Goal: Task Accomplishment & Management: Use online tool/utility

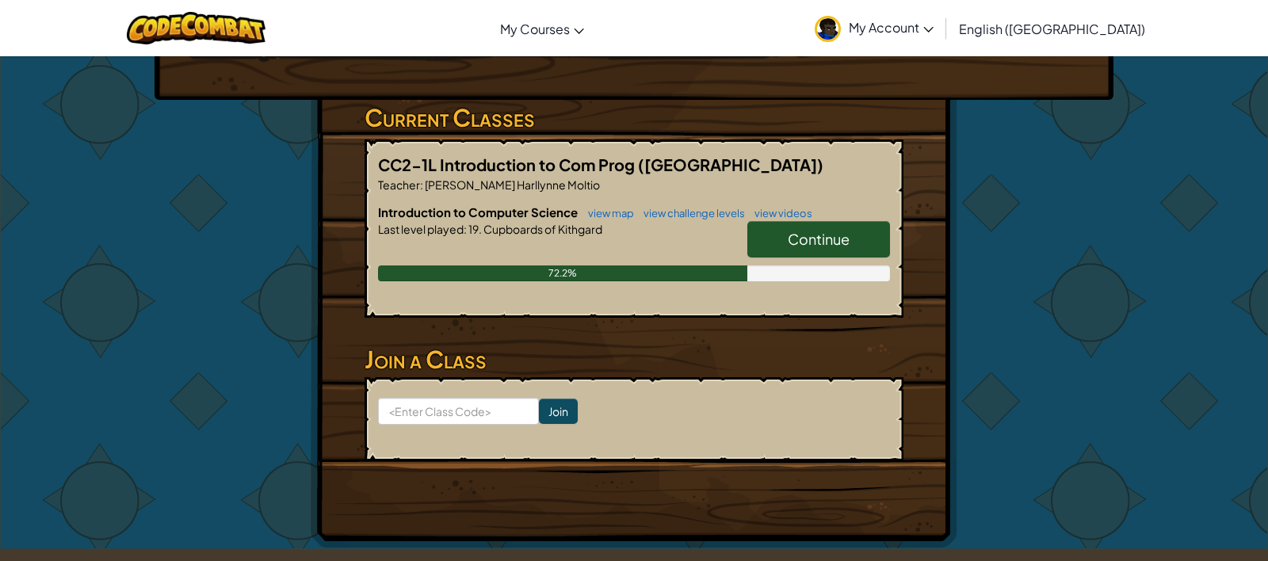
scroll to position [249, 0]
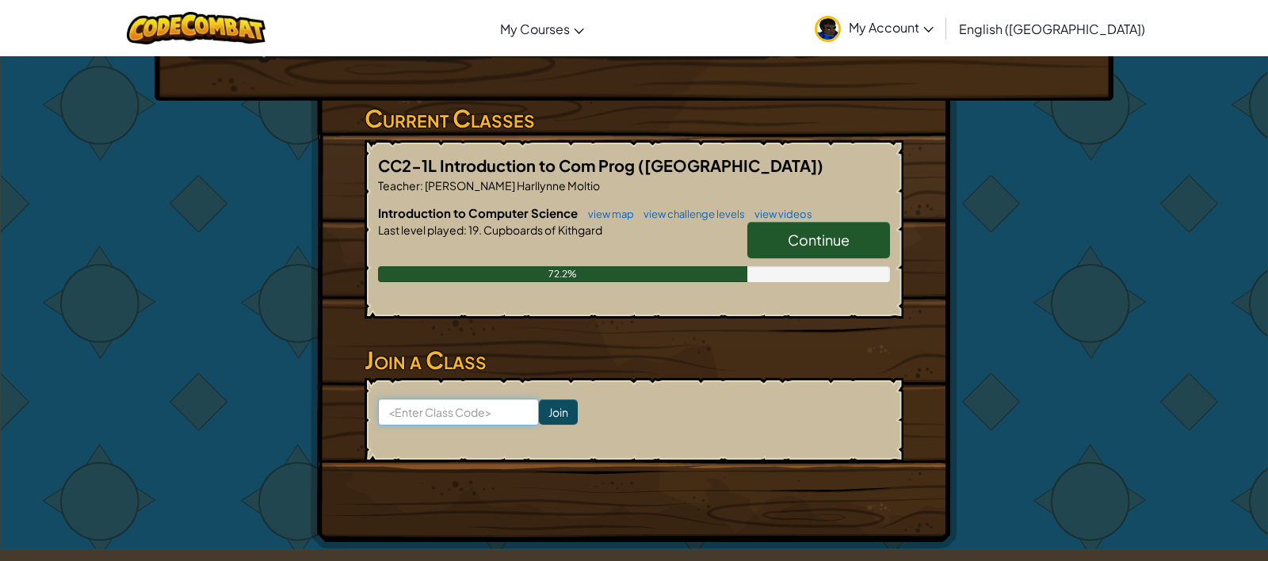
click at [425, 399] on input at bounding box center [458, 412] width 161 height 27
click at [433, 399] on input at bounding box center [458, 412] width 161 height 27
paste input "TodayNoseArm"
type input "TodayNoseArm"
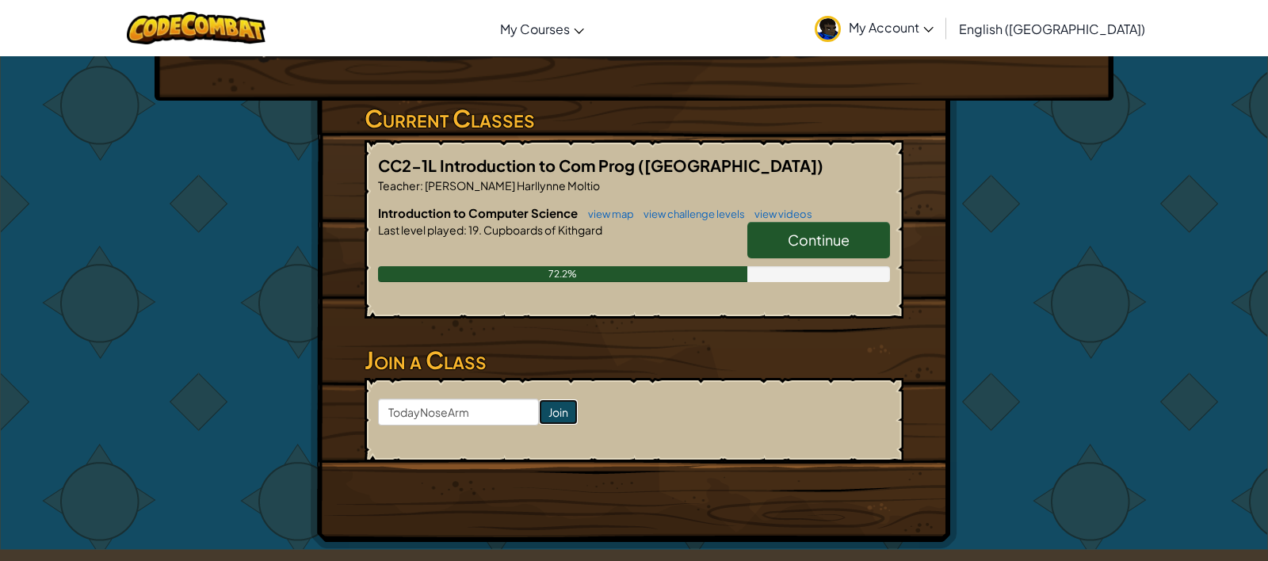
click at [539, 400] on input "Join" at bounding box center [558, 412] width 39 height 25
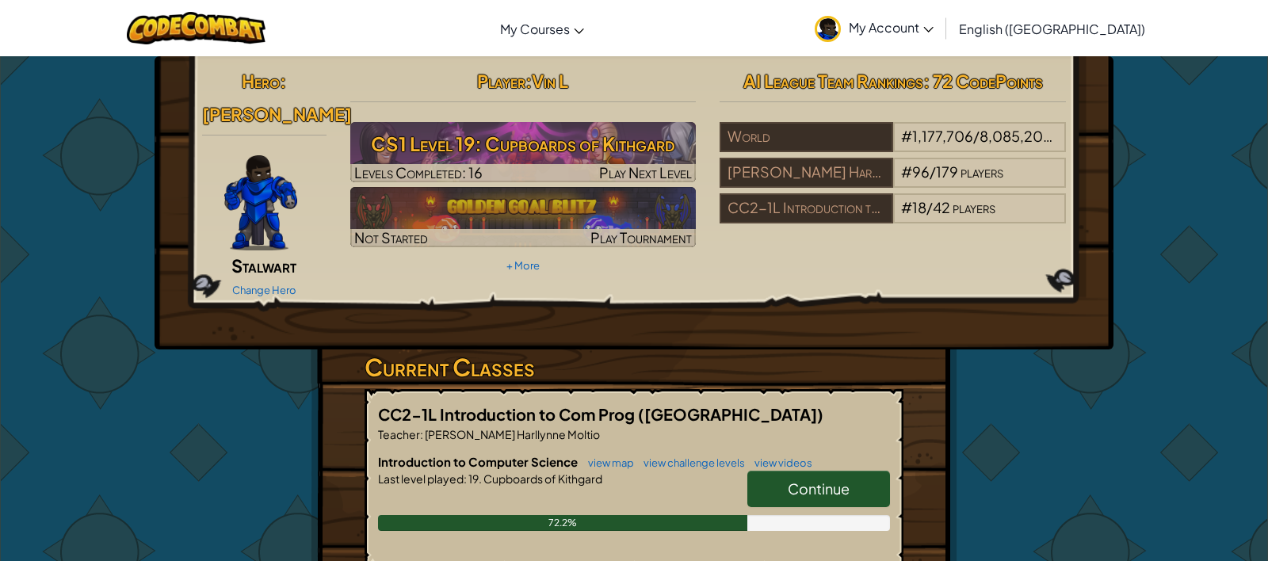
scroll to position [16, 0]
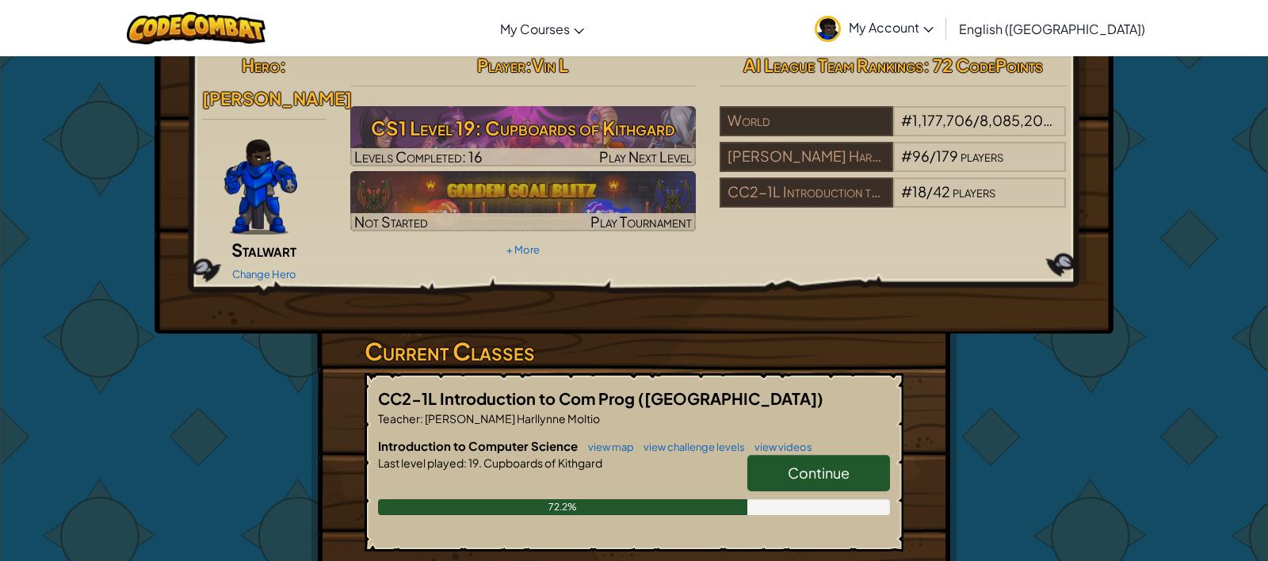
click at [819, 464] on span "Continue" at bounding box center [819, 473] width 62 height 18
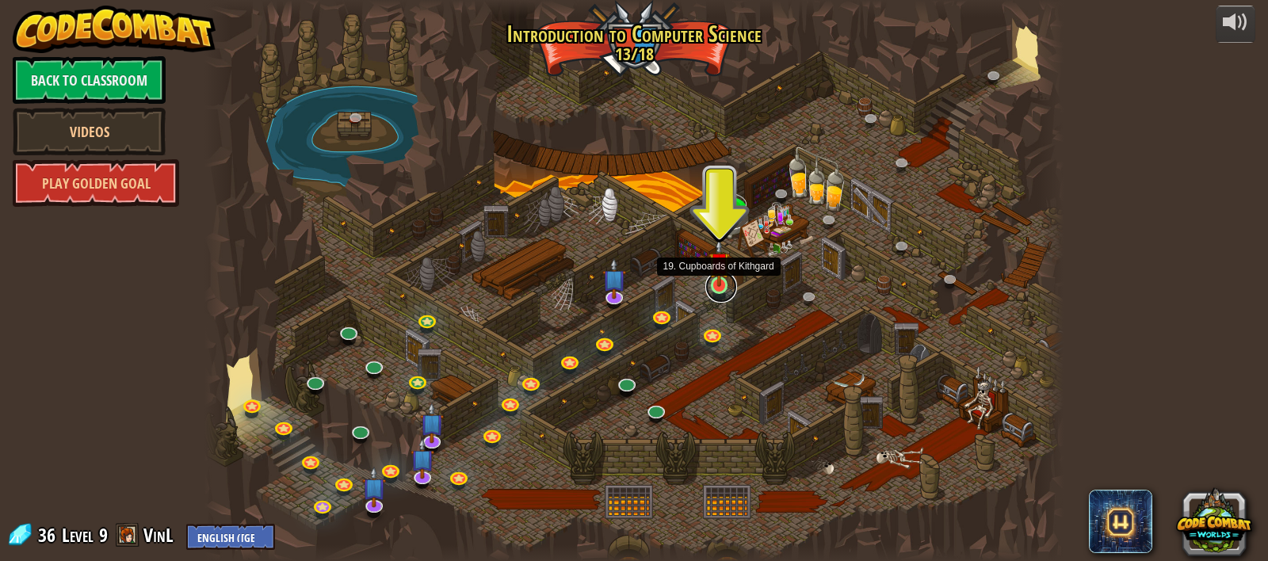
click at [715, 292] on link at bounding box center [721, 287] width 32 height 32
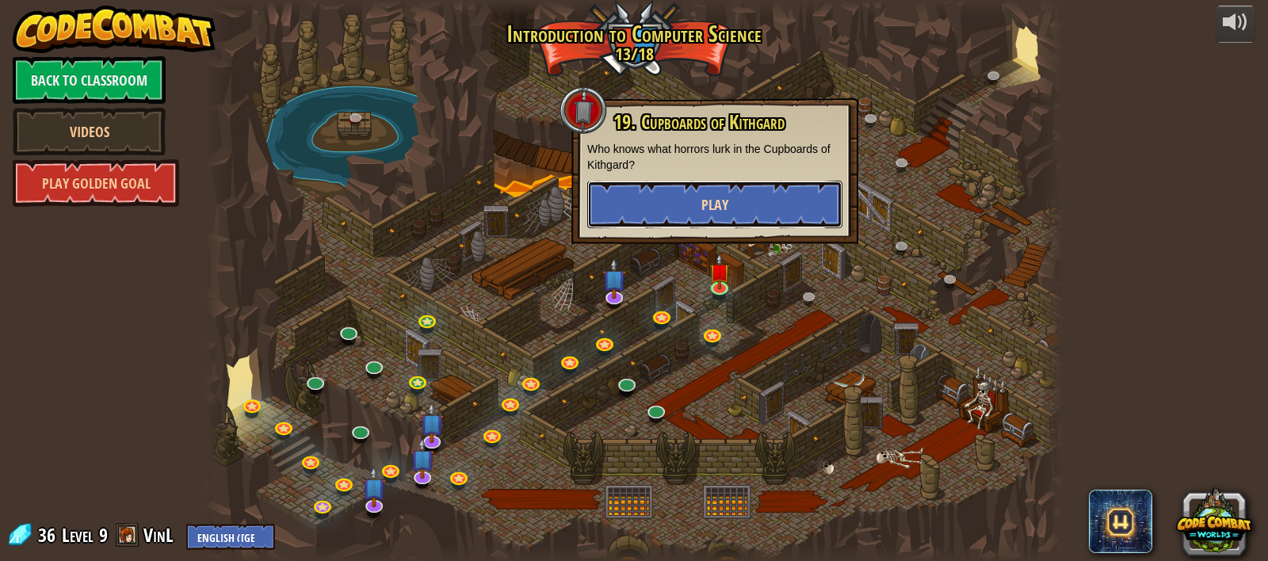
click at [705, 202] on span "Play" at bounding box center [715, 205] width 27 height 20
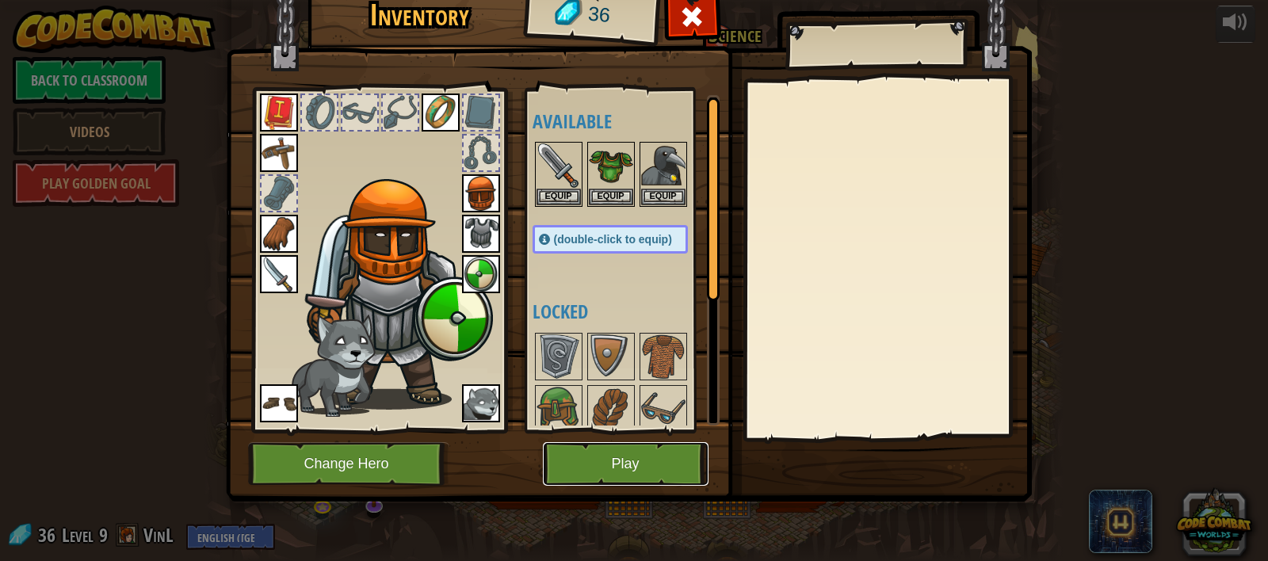
click at [632, 472] on button "Play" at bounding box center [626, 464] width 166 height 44
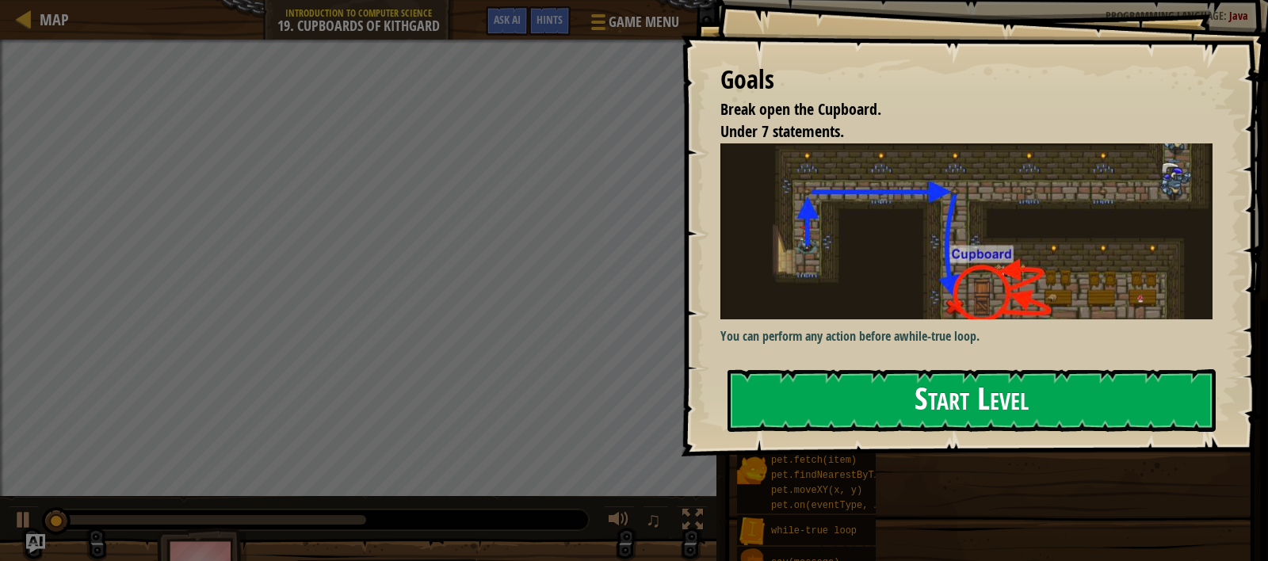
click at [952, 401] on button "Start Level" at bounding box center [972, 400] width 488 height 63
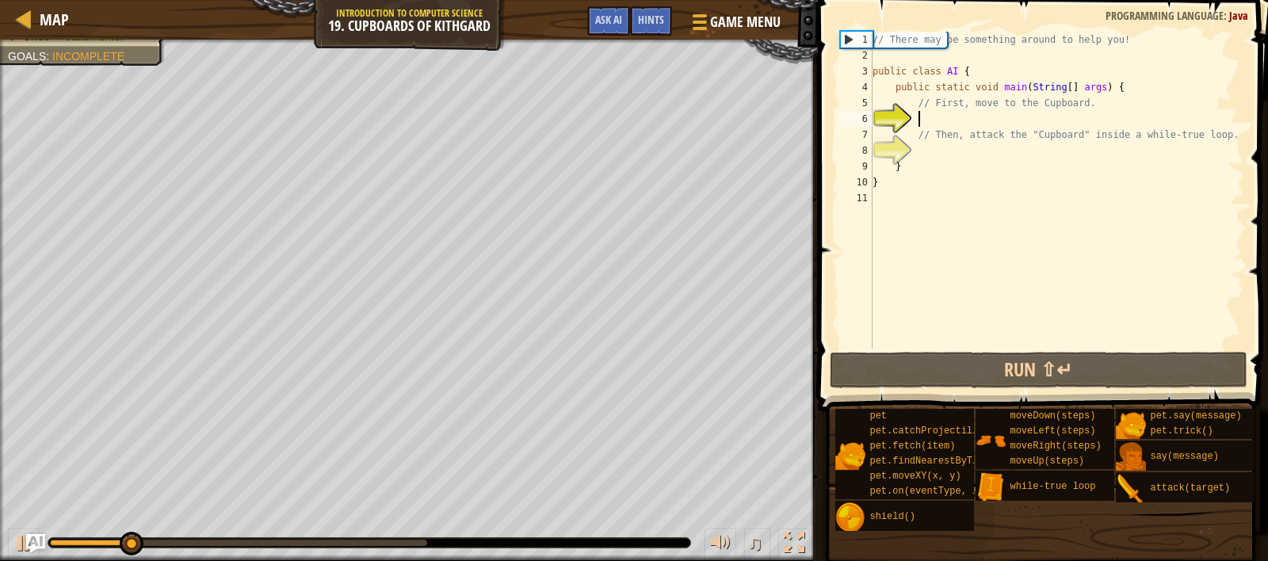
click at [957, 122] on div "// There may be something around to help you! public class AI { public static v…" at bounding box center [1057, 206] width 375 height 349
drag, startPoint x: 388, startPoint y: 549, endPoint x: 0, endPoint y: 549, distance: 387.6
click at [0, 549] on div "♫" at bounding box center [409, 539] width 818 height 48
drag, startPoint x: 66, startPoint y: 545, endPoint x: 29, endPoint y: 547, distance: 37.3
click at [29, 547] on div "Map Introduction to Computer Science 19. Cupboards of Kithgard Game Menu Done H…" at bounding box center [634, 280] width 1268 height 561
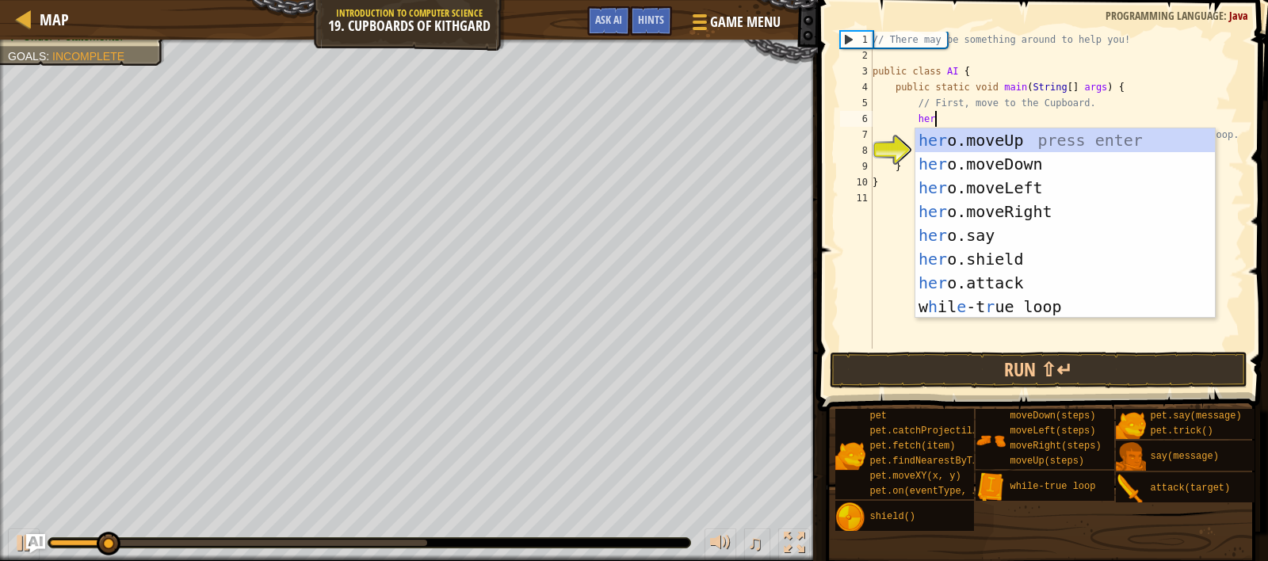
type textarea "hero"
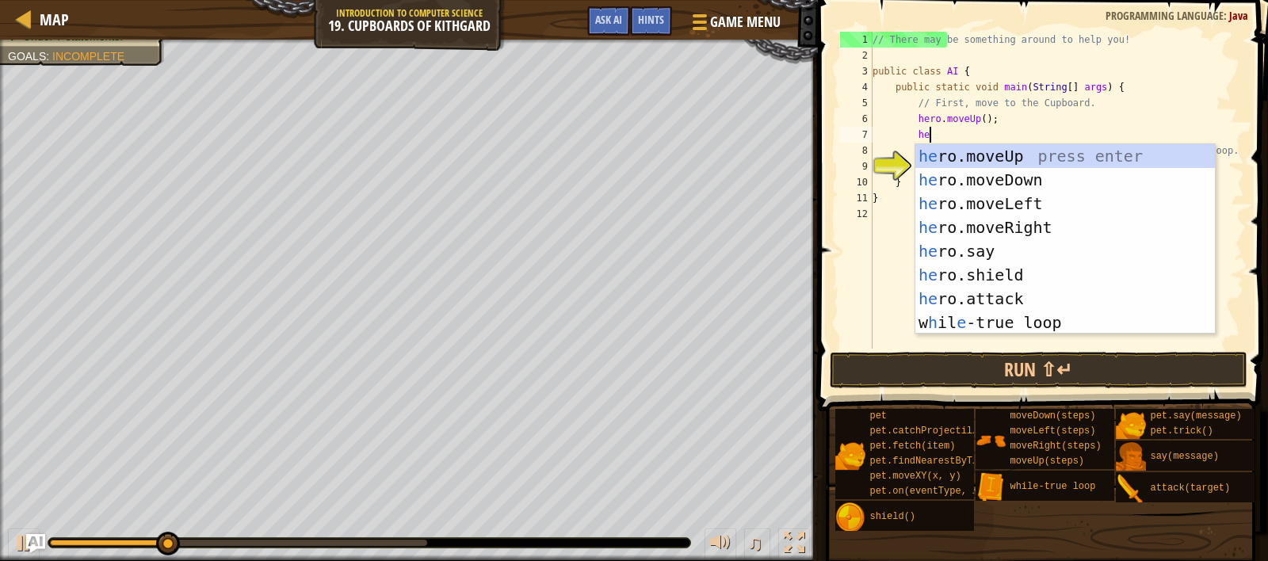
scroll to position [7, 4]
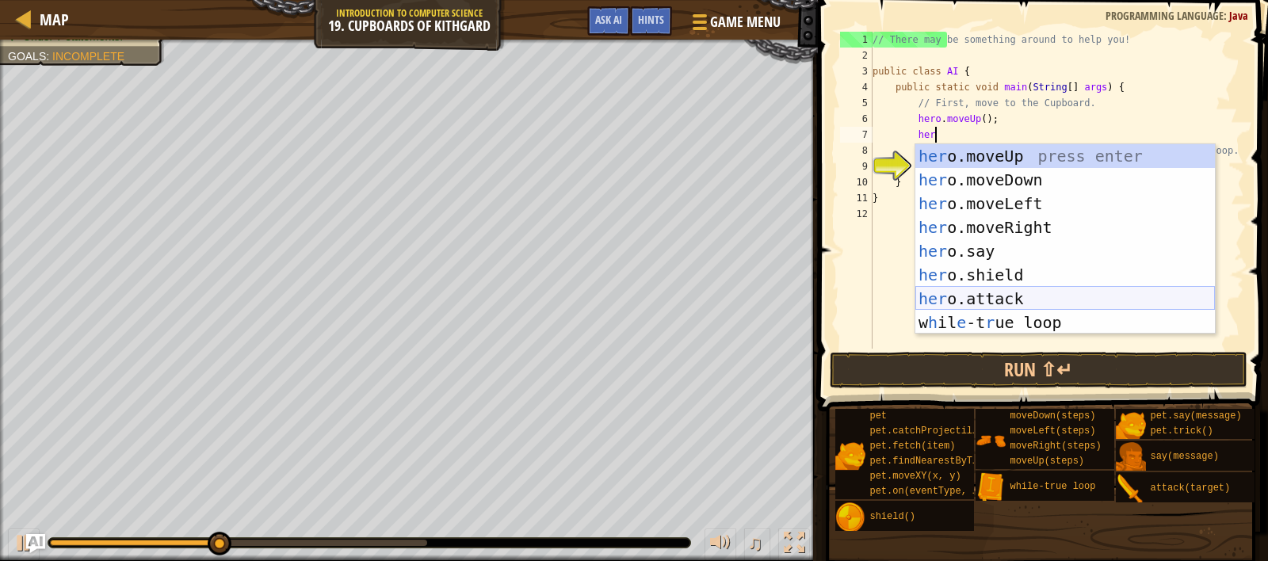
click at [998, 300] on div "her o.moveUp press enter her o.moveDown press enter her o.moveLeft press enter …" at bounding box center [1066, 263] width 300 height 238
type textarea "hero.attack("Enemy Name");"
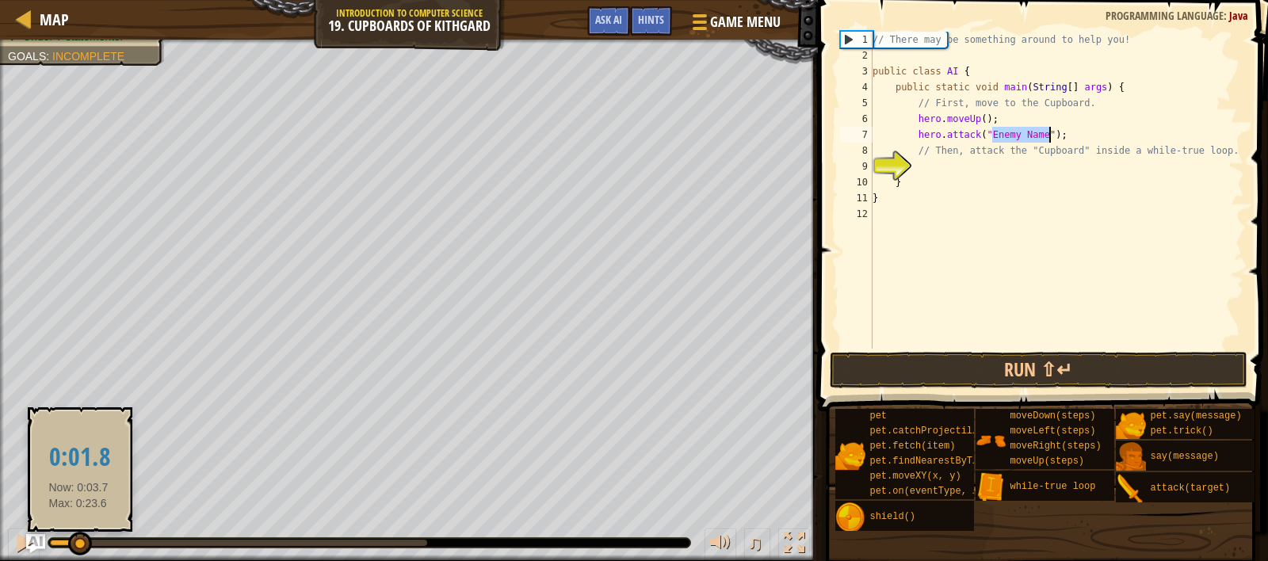
drag, startPoint x: 292, startPoint y: 545, endPoint x: 0, endPoint y: 536, distance: 292.6
click at [0, 537] on div "♫" at bounding box center [409, 539] width 818 height 48
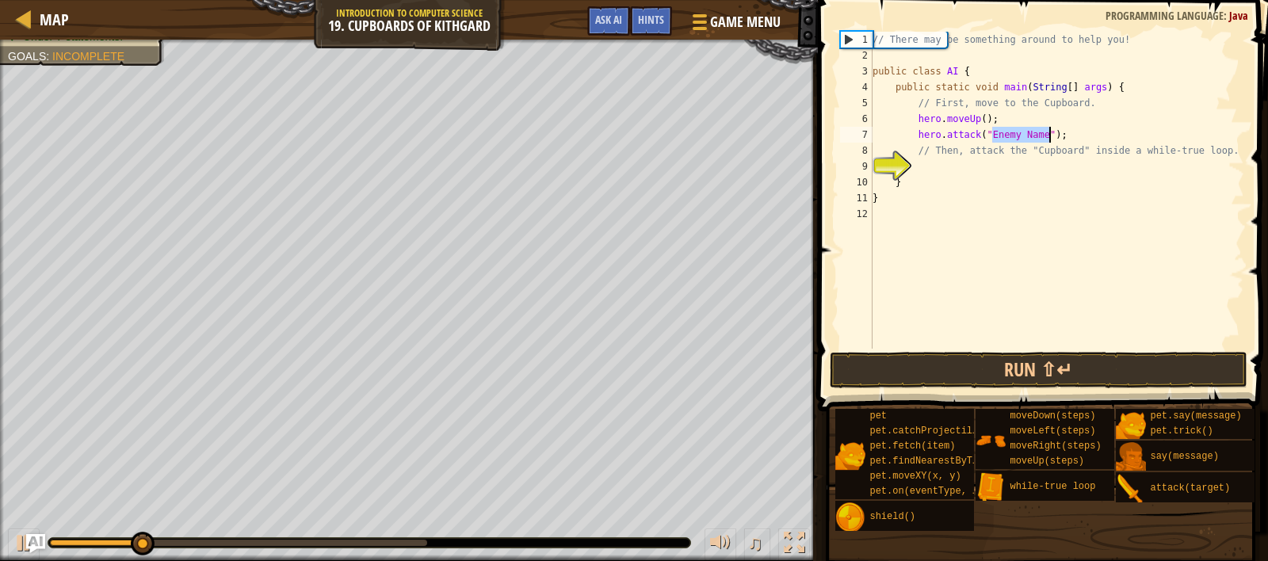
click at [936, 165] on div "// There may be something around to help you! public class AI { public static v…" at bounding box center [1057, 206] width 375 height 349
drag, startPoint x: 1084, startPoint y: 139, endPoint x: 948, endPoint y: 137, distance: 135.6
click at [948, 137] on div "// There may be something around to help you! public class AI { public static v…" at bounding box center [1057, 206] width 375 height 349
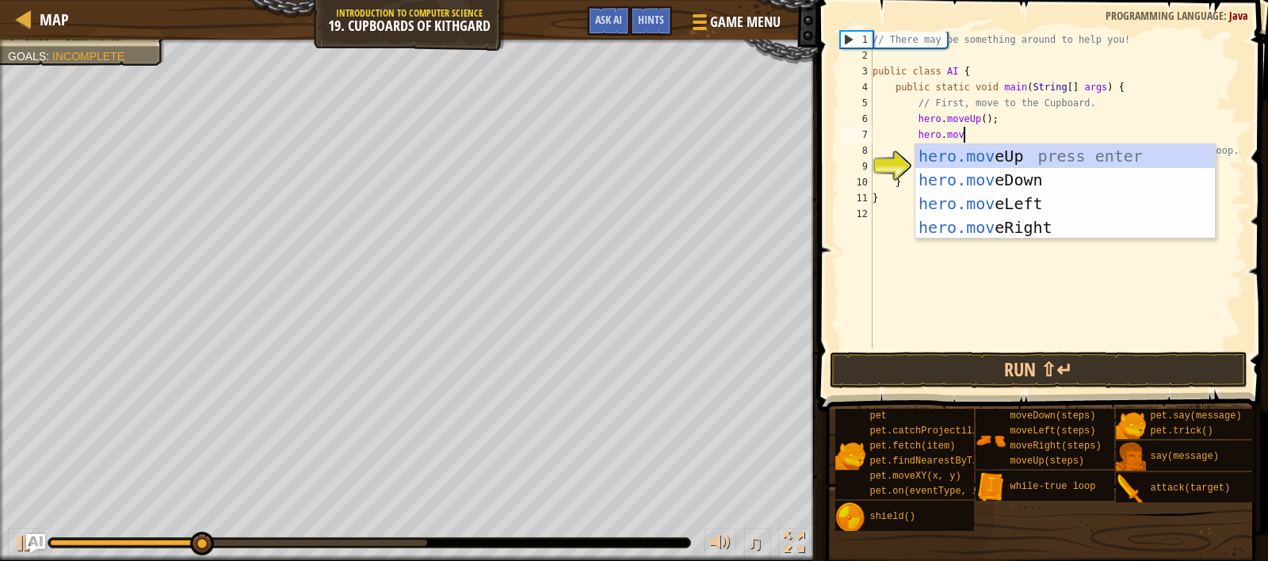
type textarea "hero.move"
click at [1015, 227] on div "hero.move Up press enter hero.move Down press enter hero.move Left press enter …" at bounding box center [1066, 215] width 300 height 143
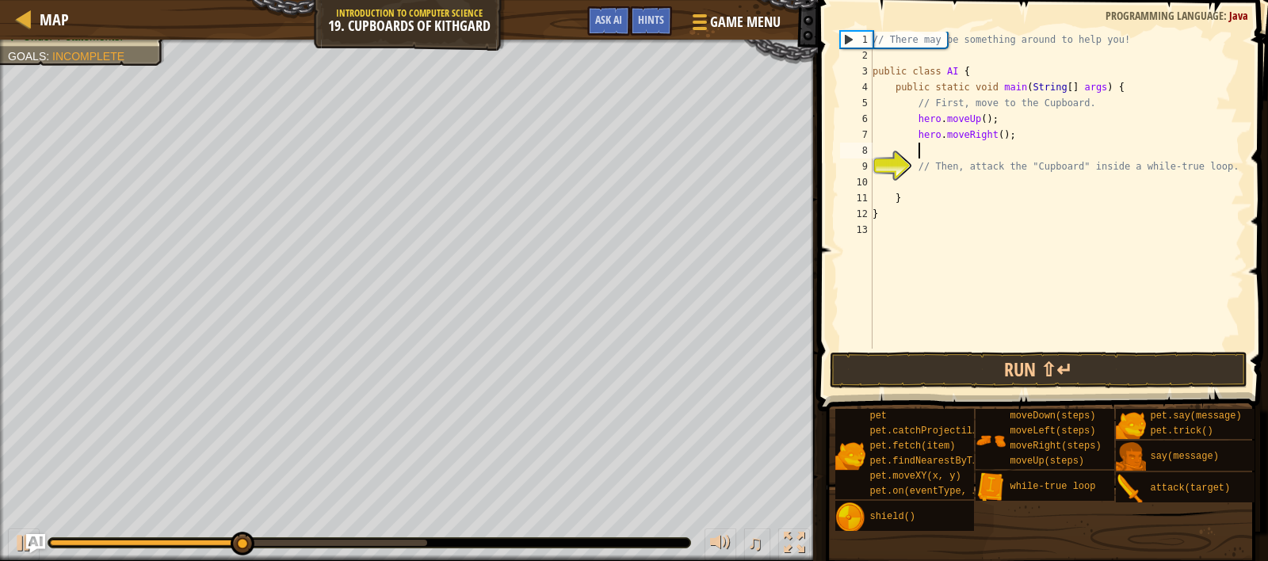
scroll to position [7, 3]
drag, startPoint x: 252, startPoint y: 546, endPoint x: 231, endPoint y: 541, distance: 22.1
click at [104, 547] on div at bounding box center [369, 543] width 642 height 10
drag, startPoint x: 285, startPoint y: 545, endPoint x: 99, endPoint y: 525, distance: 187.4
click at [17, 545] on div "♫" at bounding box center [409, 539] width 818 height 48
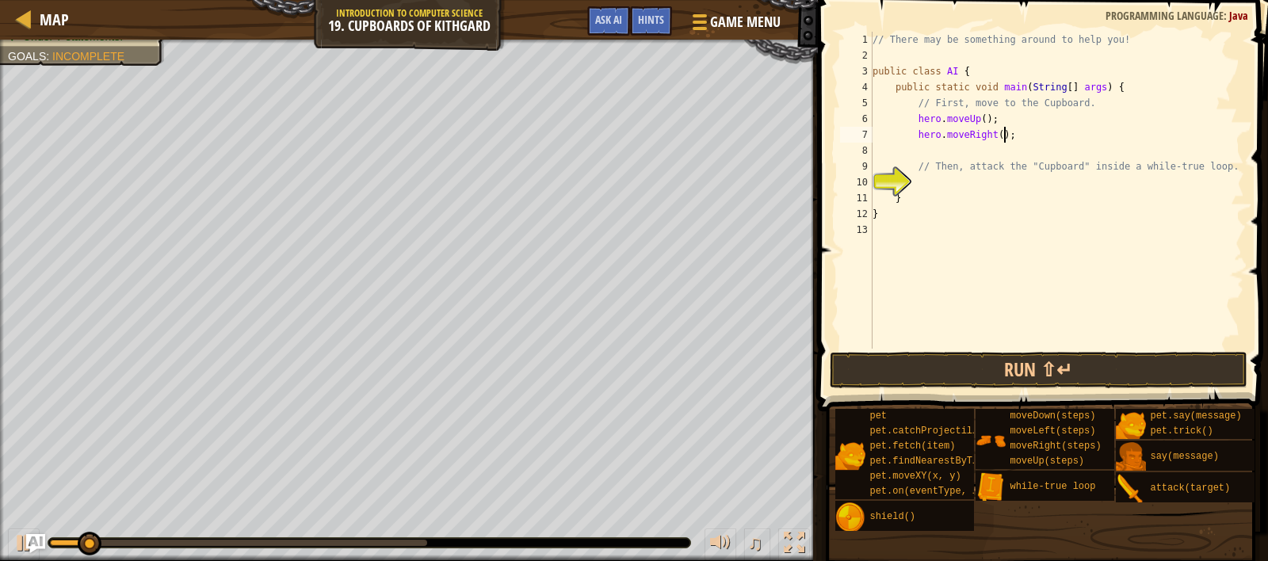
click at [1004, 137] on div "// There may be something around to help you! public class AI { public static v…" at bounding box center [1057, 206] width 375 height 349
type textarea "hero.moveRight(2);"
click at [1036, 143] on div "// There may be something around to help you! public class AI { public static v…" at bounding box center [1057, 206] width 375 height 349
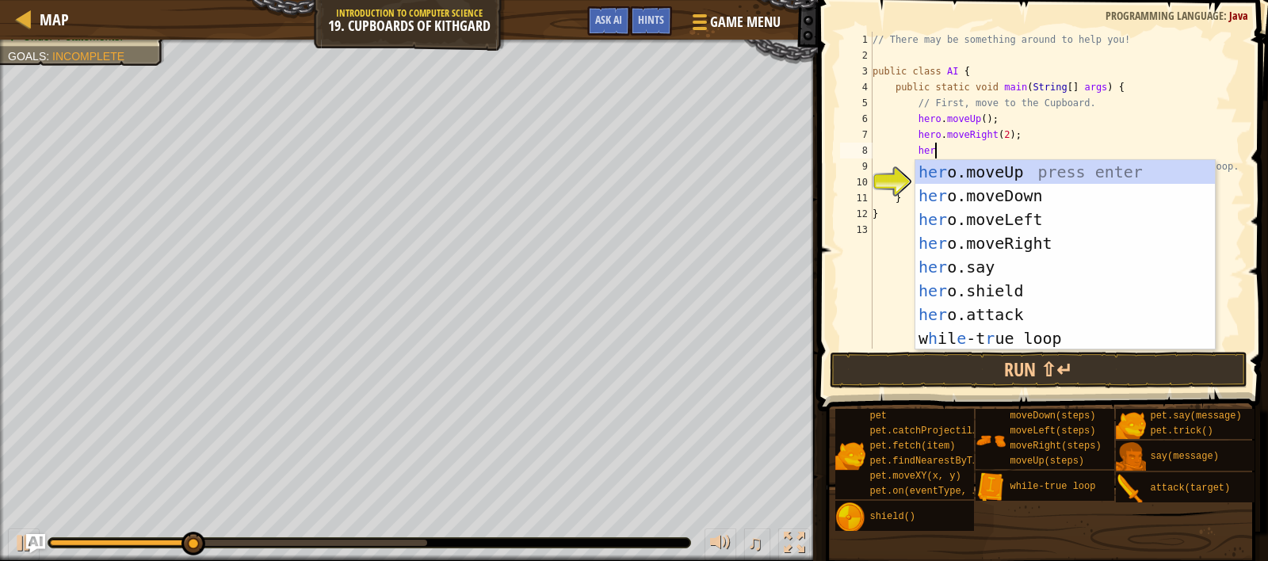
type textarea "hero"
click at [1026, 198] on div "hero .moveUp press enter hero .moveDown press enter hero .moveLeft press enter …" at bounding box center [1066, 279] width 300 height 238
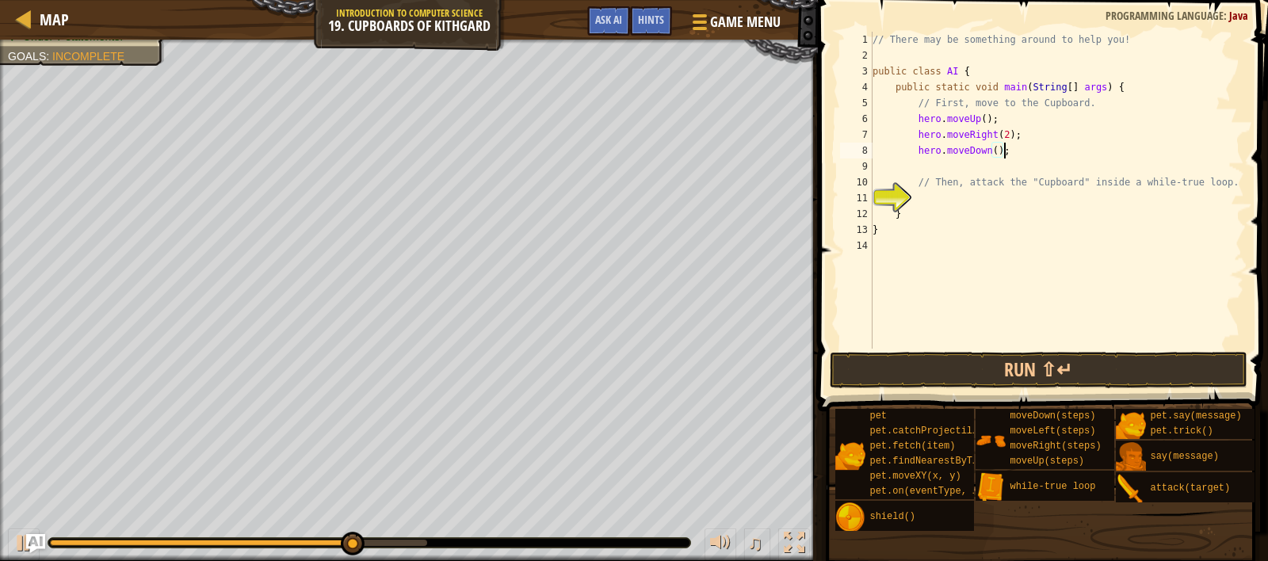
click at [1004, 152] on div "// There may be something around to help you! public class AI { public static v…" at bounding box center [1057, 206] width 375 height 349
click at [999, 155] on div "// There may be something around to help you! public class AI { public static v…" at bounding box center [1057, 206] width 375 height 349
drag, startPoint x: 378, startPoint y: 540, endPoint x: 70, endPoint y: 528, distance: 308.6
click at [7, 549] on div "♫" at bounding box center [409, 539] width 818 height 48
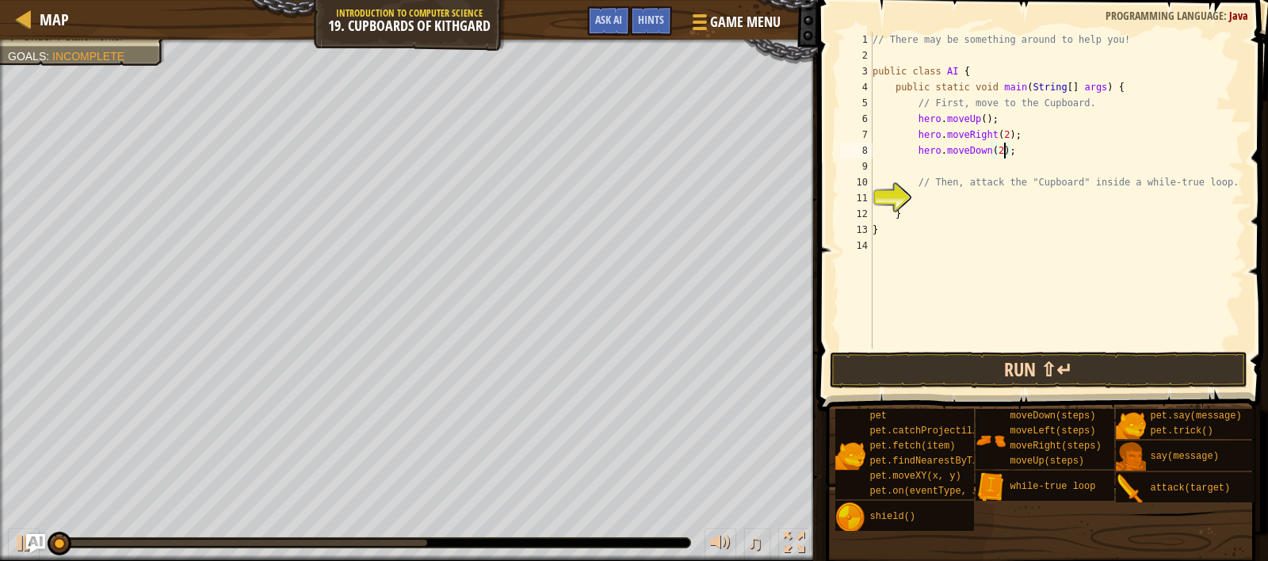
type textarea "hero.moveDown(2);"
click at [1004, 357] on button "Run ⇧↵" at bounding box center [1039, 370] width 418 height 36
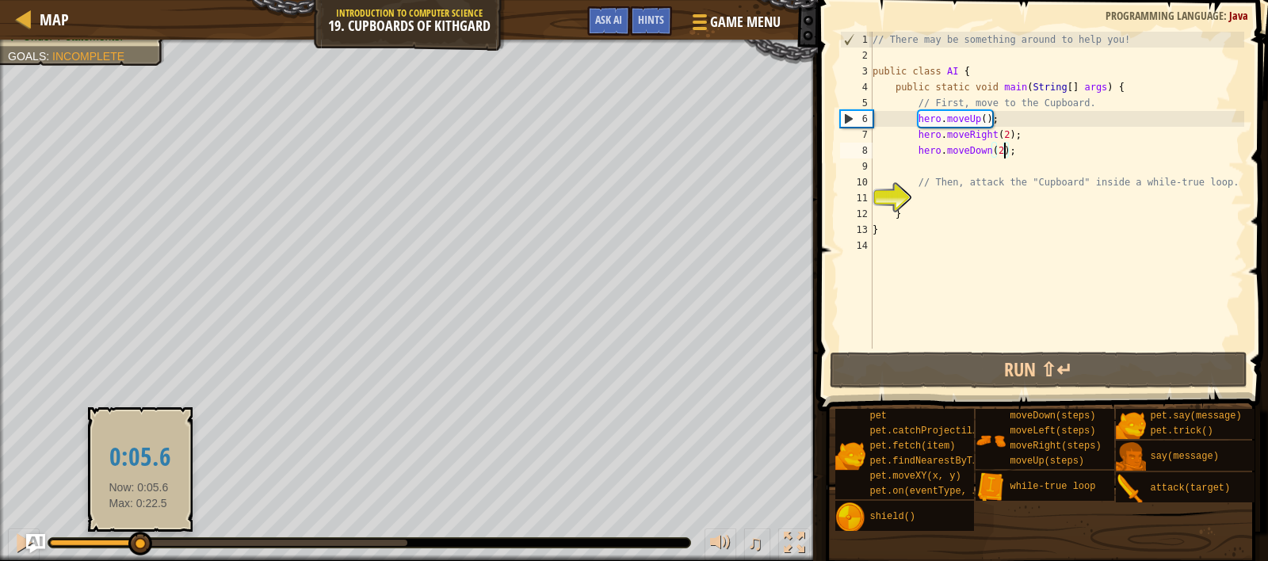
drag, startPoint x: 233, startPoint y: 546, endPoint x: 139, endPoint y: 545, distance: 94.3
click at [139, 545] on div at bounding box center [140, 544] width 24 height 24
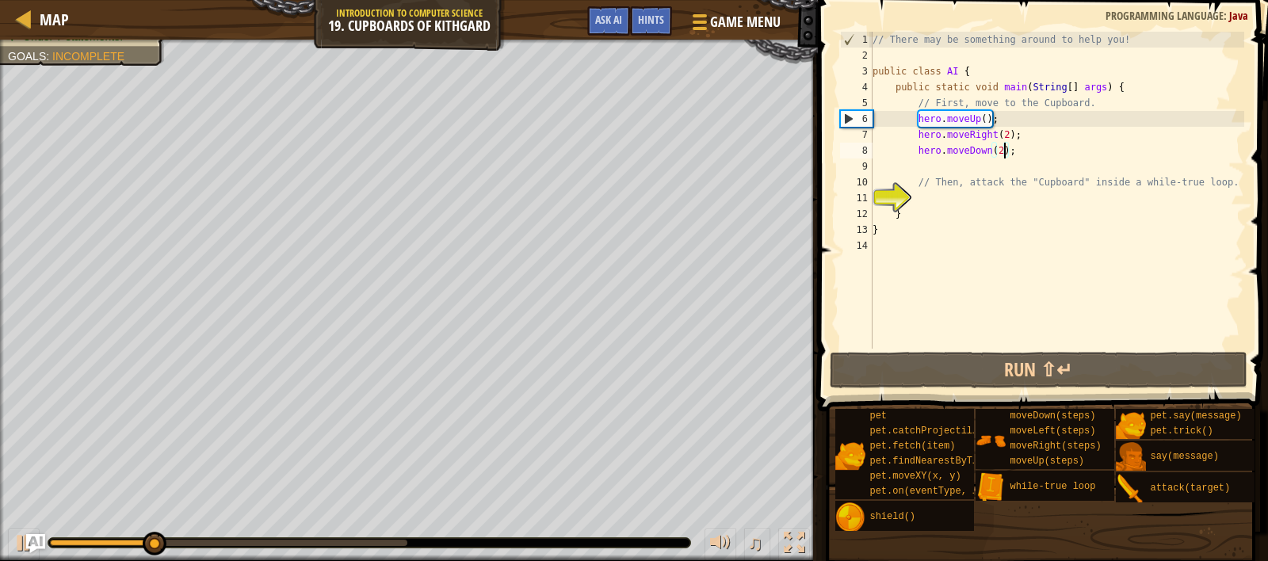
click at [961, 200] on div "// There may be something around to help you! public class AI { public static v…" at bounding box center [1057, 206] width 375 height 349
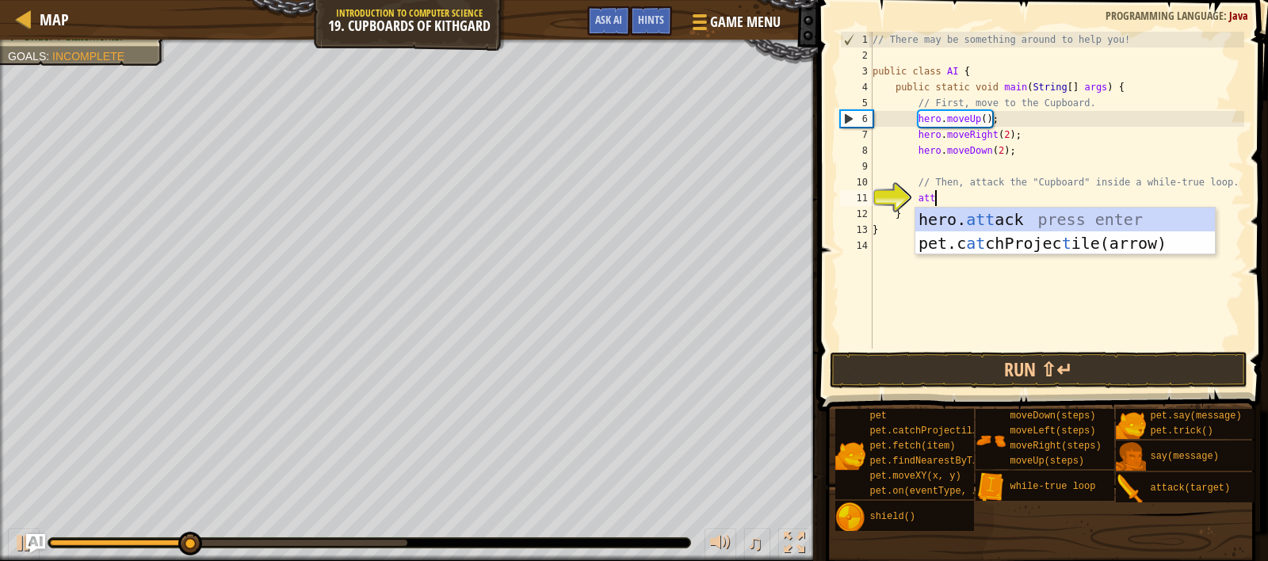
type textarea "a"
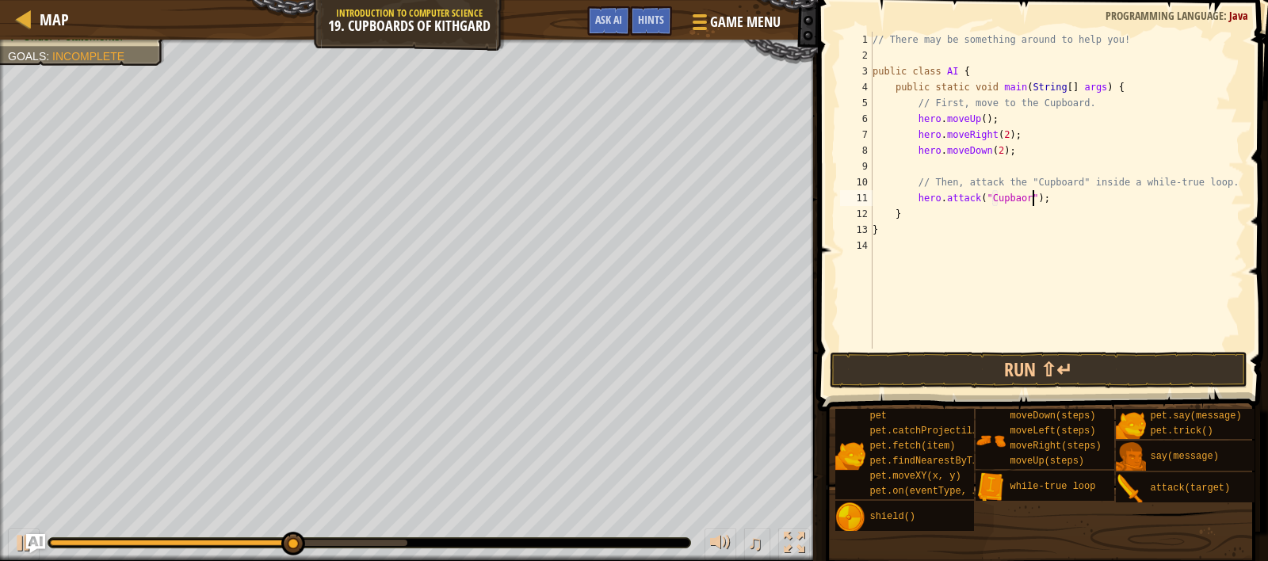
scroll to position [7, 13]
click at [946, 377] on button "Run ⇧↵" at bounding box center [1039, 370] width 418 height 36
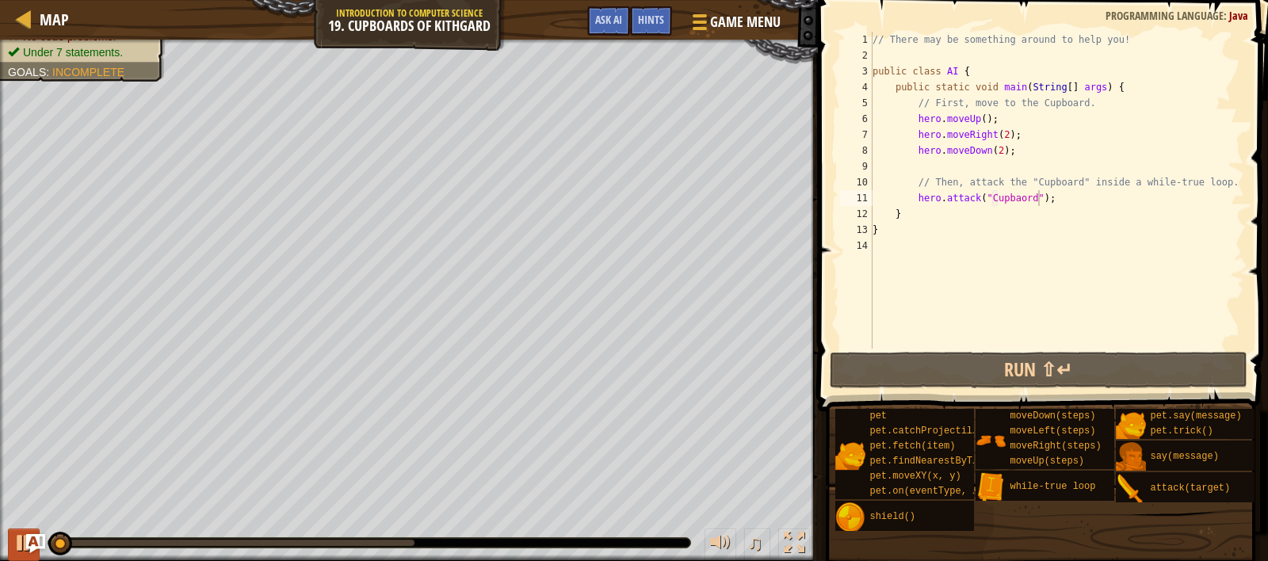
drag, startPoint x: 221, startPoint y: 544, endPoint x: 22, endPoint y: 533, distance: 199.3
click at [22, 533] on div "♫" at bounding box center [409, 539] width 818 height 48
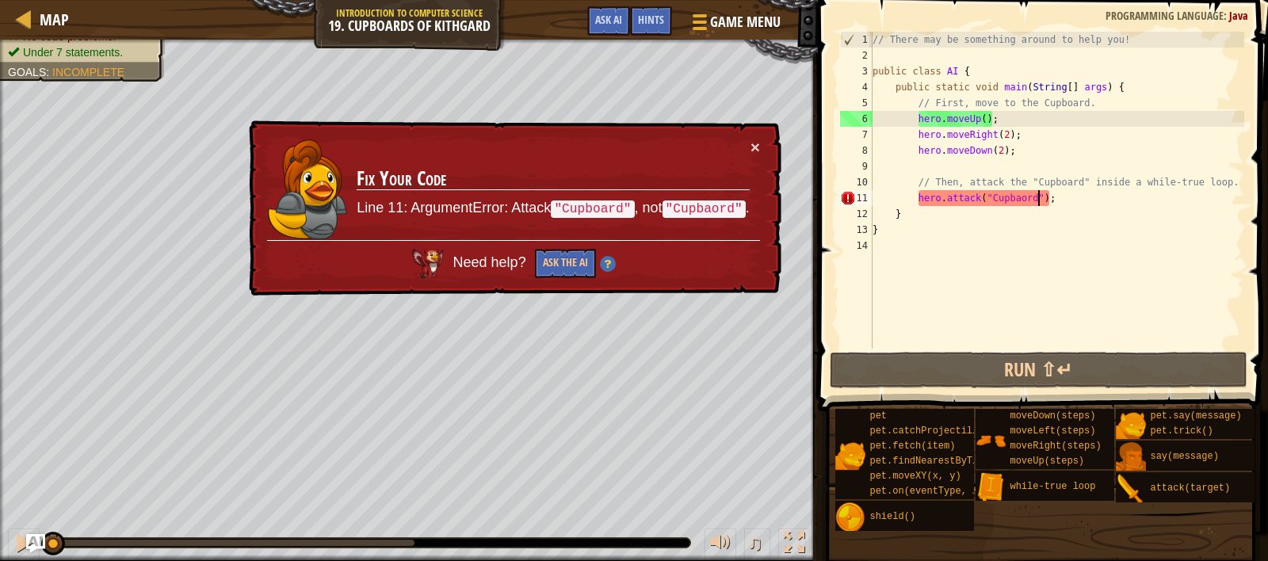
drag, startPoint x: 215, startPoint y: 544, endPoint x: 48, endPoint y: 549, distance: 167.3
click at [50, 546] on div at bounding box center [51, 543] width 2 height 6
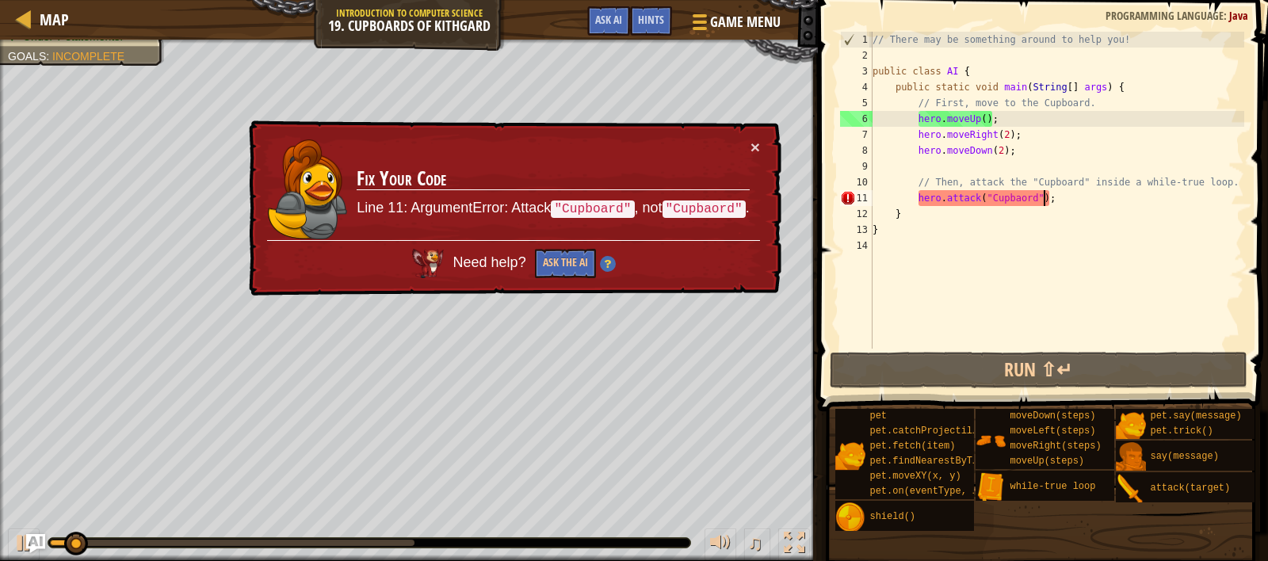
click at [1044, 202] on div "// There may be something around to help you! public class AI { public static v…" at bounding box center [1057, 206] width 375 height 349
click at [1077, 203] on div "// There may be something around to help you! public class AI { public static v…" at bounding box center [1057, 206] width 375 height 349
click at [952, 228] on div "// There may be something around to help you! public class AI { public static v…" at bounding box center [1057, 206] width 375 height 349
click at [969, 230] on div "// There may be something around to help you! public class AI { public static v…" at bounding box center [1057, 206] width 375 height 349
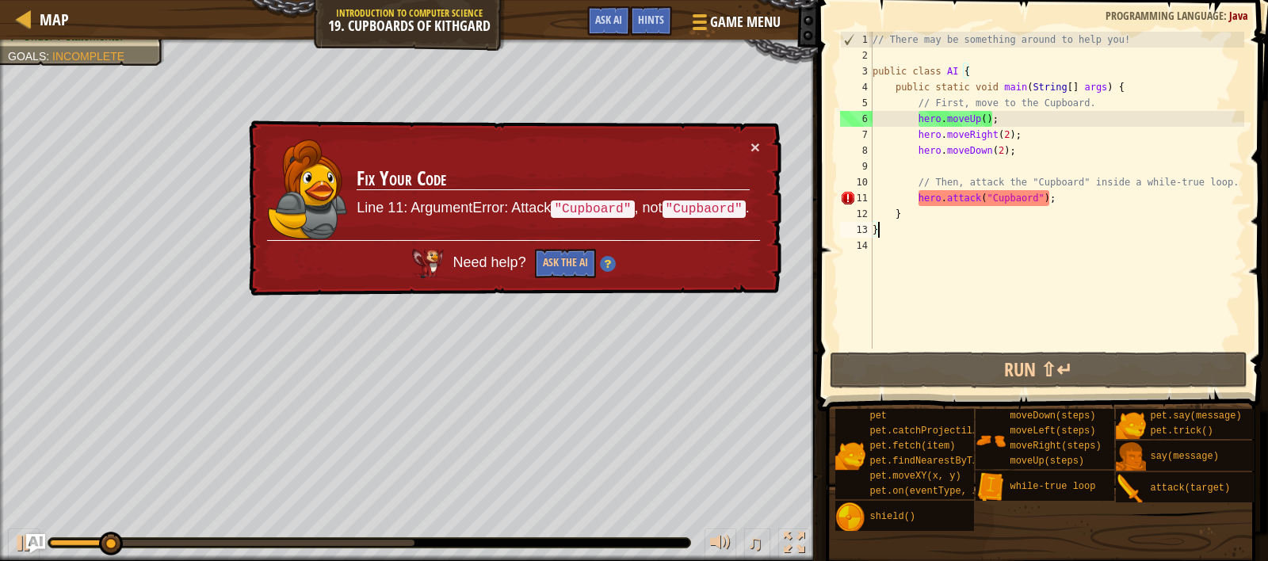
click at [1115, 190] on div "// There may be something around to help you! public class AI { public static v…" at bounding box center [1057, 206] width 375 height 349
click at [1112, 186] on div "// There may be something around to help you! public class AI { public static v…" at bounding box center [1057, 206] width 375 height 349
click at [1017, 186] on div "// There may be something around to help you! public class AI { public static v…" at bounding box center [1057, 206] width 375 height 349
drag, startPoint x: 1110, startPoint y: 206, endPoint x: 939, endPoint y: 211, distance: 170.5
click at [1109, 206] on div "// There may be something around to help you! public class AI { public static v…" at bounding box center [1057, 206] width 375 height 349
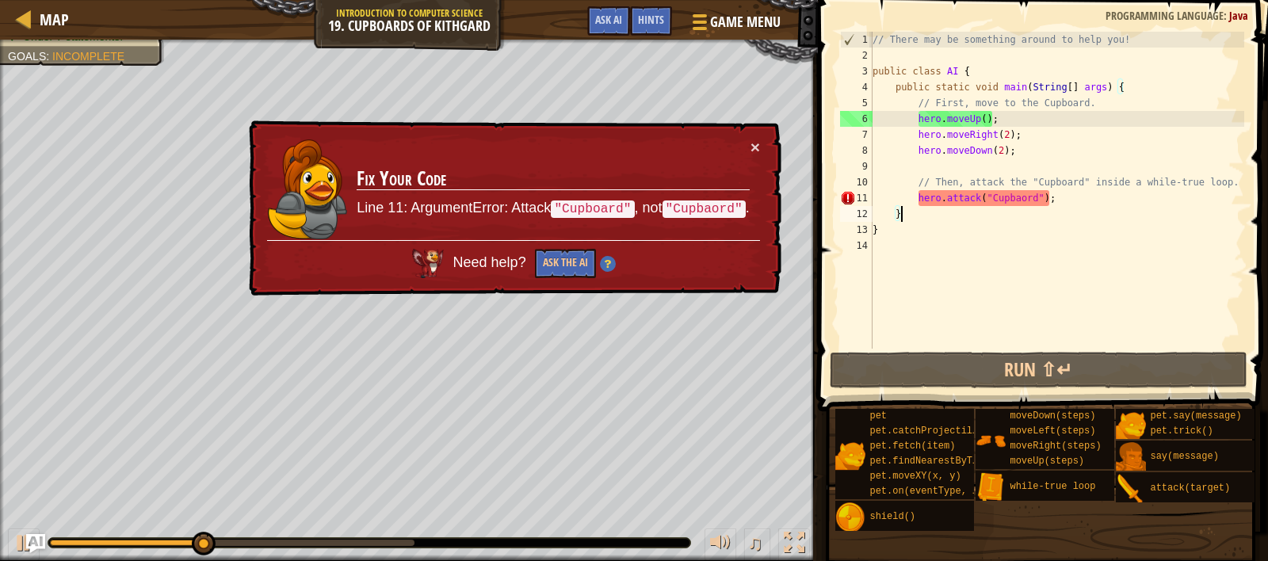
drag, startPoint x: 902, startPoint y: 197, endPoint x: 949, endPoint y: 207, distance: 47.9
click at [908, 197] on div "// There may be something around to help you! public class AI { public static v…" at bounding box center [1057, 206] width 375 height 349
click at [1072, 206] on div "// There may be something around to help you! public class AI { public static v…" at bounding box center [1057, 206] width 375 height 349
type textarea "}"
click at [1056, 161] on div "// There may be something around to help you! public class AI { public static v…" at bounding box center [1057, 206] width 375 height 349
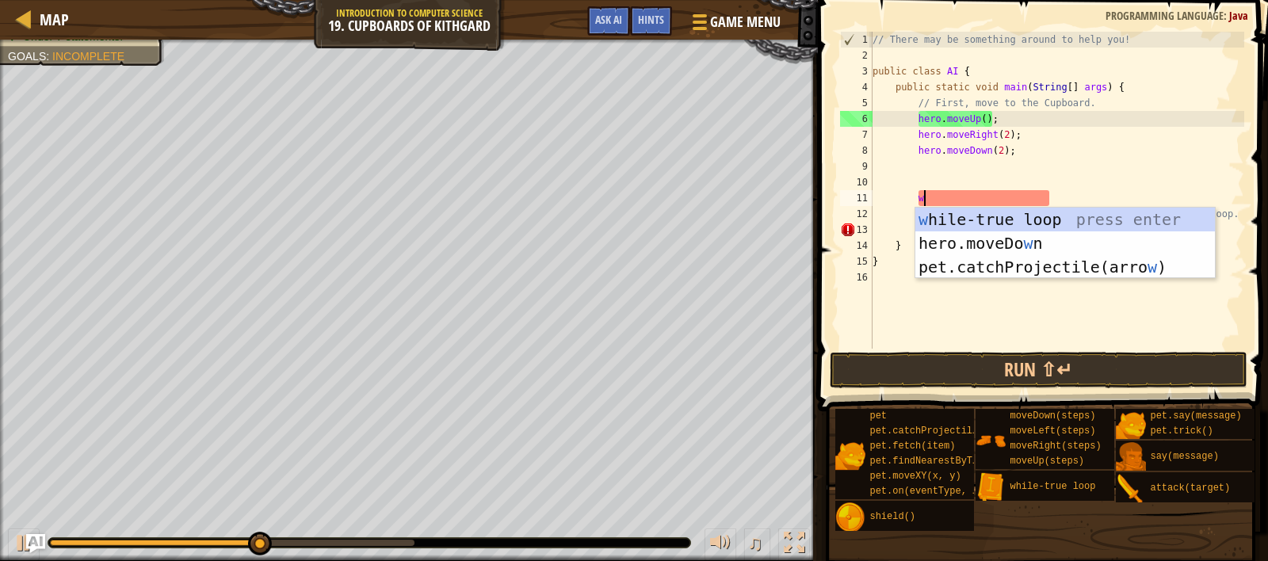
type textarea "whi"
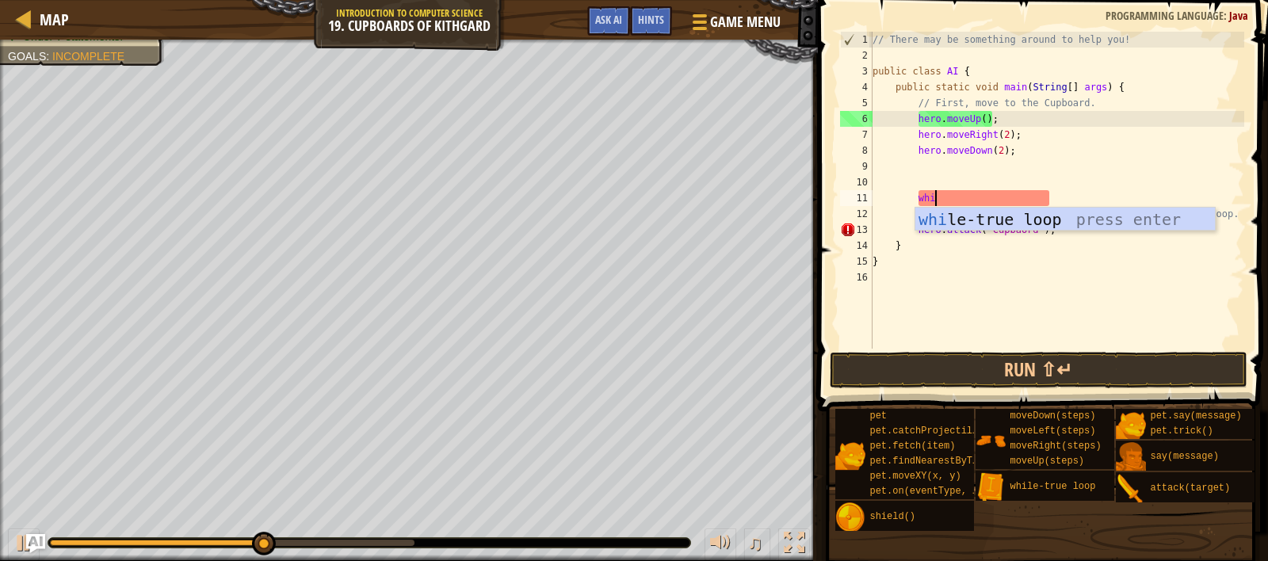
scroll to position [7, 4]
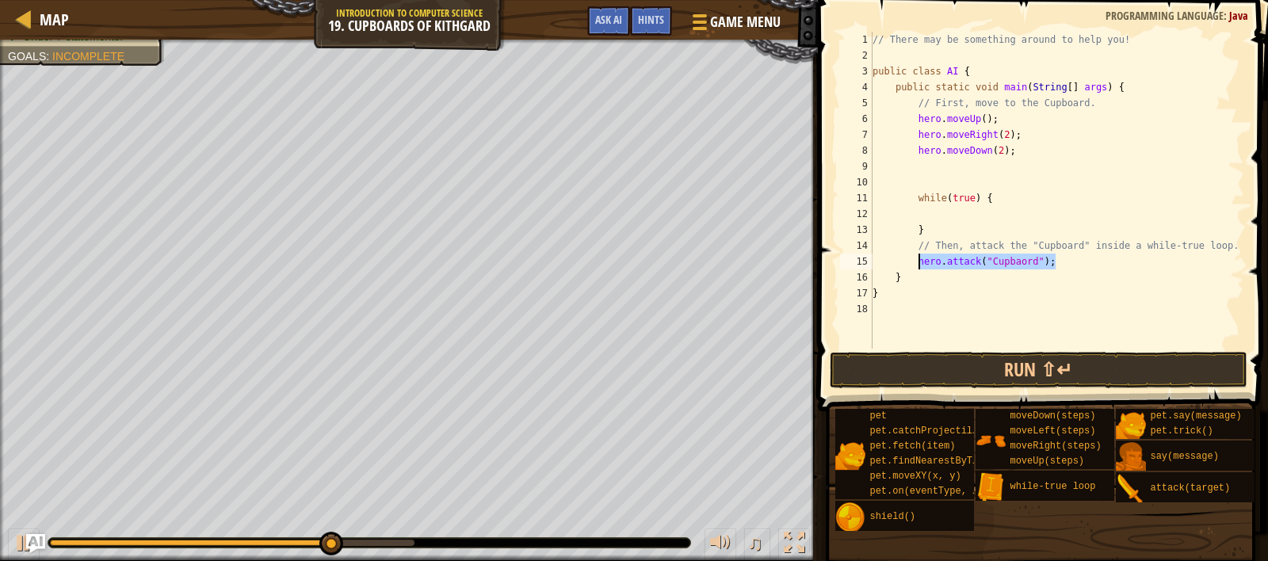
drag, startPoint x: 1065, startPoint y: 266, endPoint x: 921, endPoint y: 263, distance: 143.5
click at [921, 263] on div "// There may be something around to help you! public class AI { public static v…" at bounding box center [1057, 206] width 375 height 349
click at [967, 205] on div "// There may be something around to help you! public class AI { public static v…" at bounding box center [1057, 206] width 375 height 349
type textarea "while(true) {"
click at [954, 220] on div "// There may be something around to help you! public class AI { public static v…" at bounding box center [1057, 206] width 375 height 349
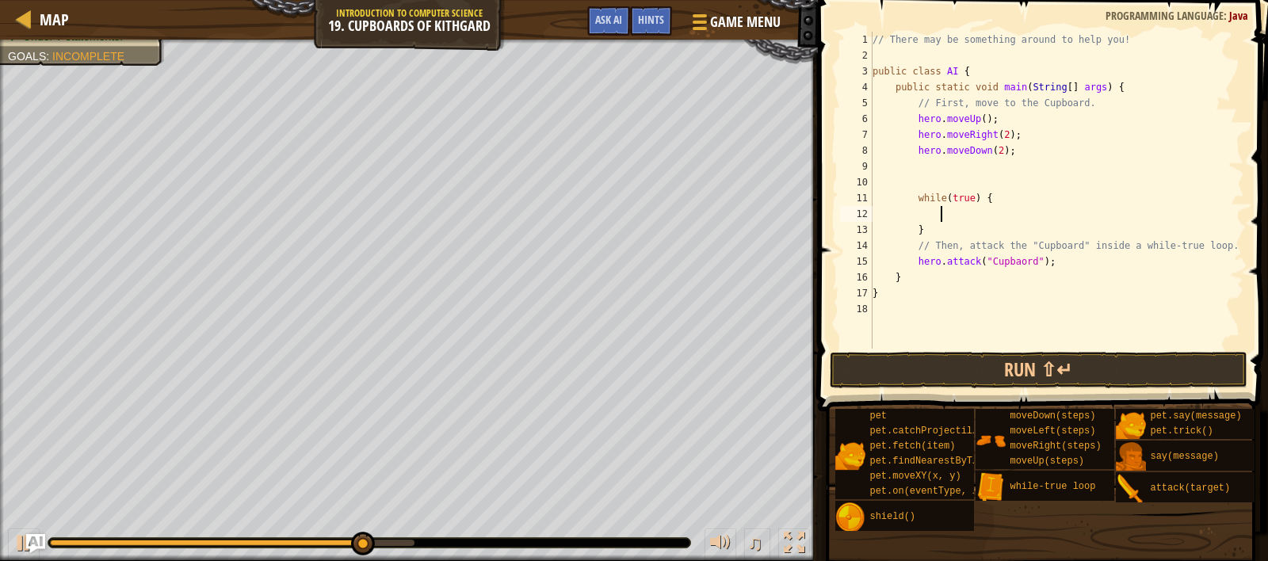
paste textarea "hero.attack("Cupbaord");"
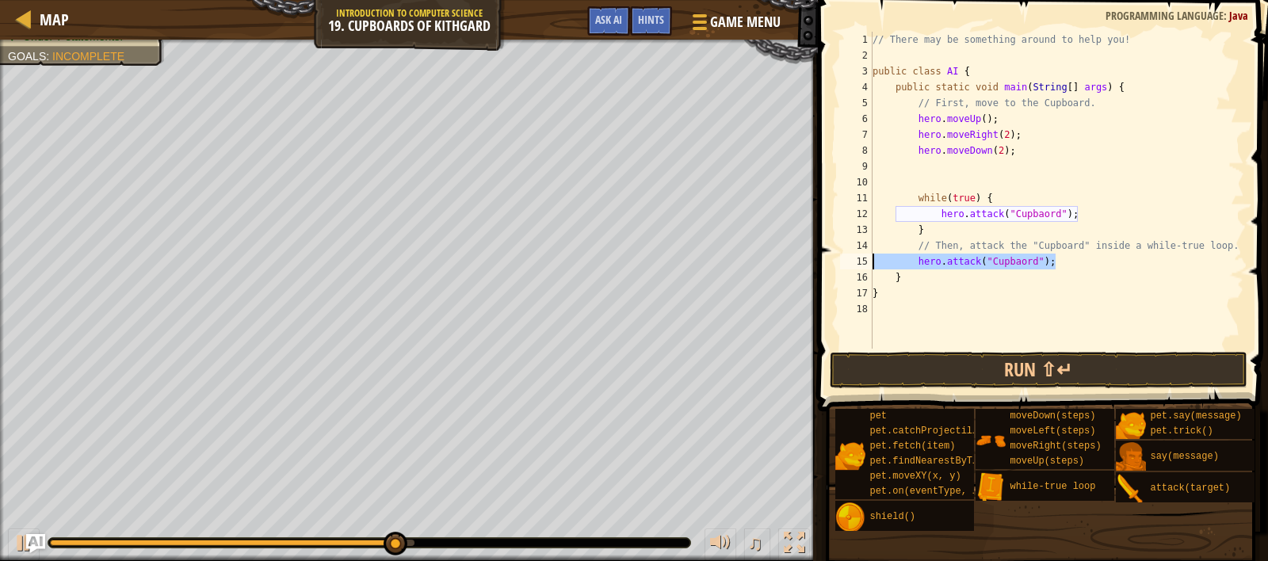
drag, startPoint x: 997, startPoint y: 270, endPoint x: 867, endPoint y: 266, distance: 130.1
click at [867, 266] on div "hero.attack("Cupbaord"); 1 2 3 4 5 6 7 8 9 10 11 12 13 14 15 16 17 18 // There …" at bounding box center [1040, 190] width 407 height 317
type textarea "hero.attack("Cupbaord");"
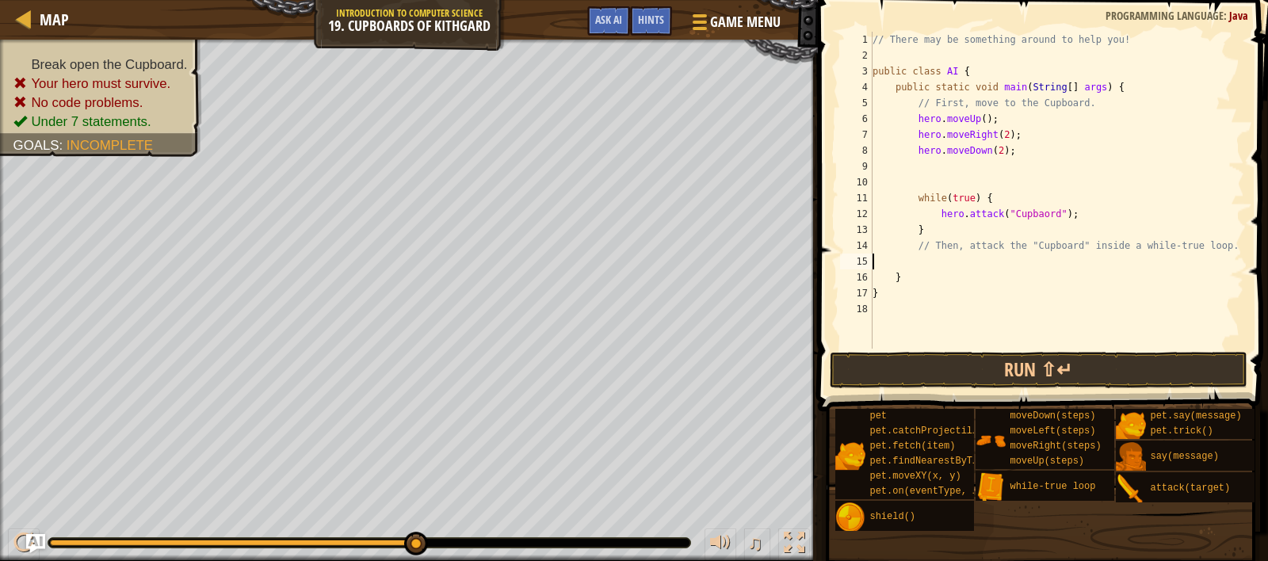
click at [946, 217] on div "// There may be something around to help you! public class AI { public static v…" at bounding box center [1057, 206] width 375 height 349
click at [942, 216] on div "// There may be something around to help you! public class AI { public static v…" at bounding box center [1057, 206] width 375 height 349
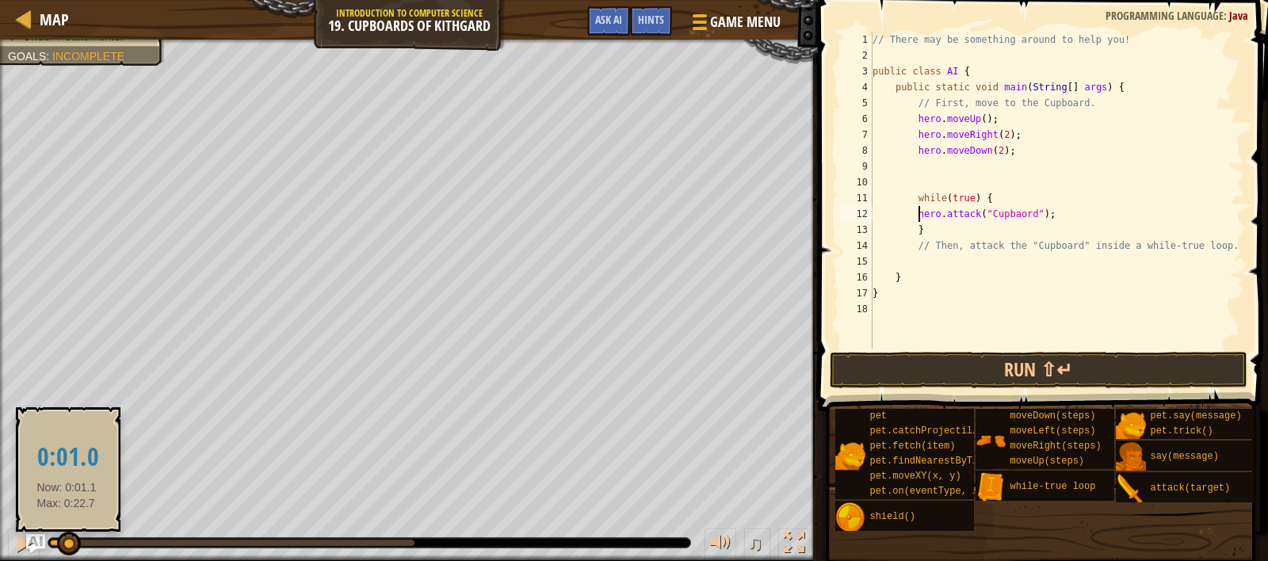
drag, startPoint x: 408, startPoint y: 538, endPoint x: 67, endPoint y: 547, distance: 341.8
click at [67, 547] on div at bounding box center [69, 544] width 24 height 24
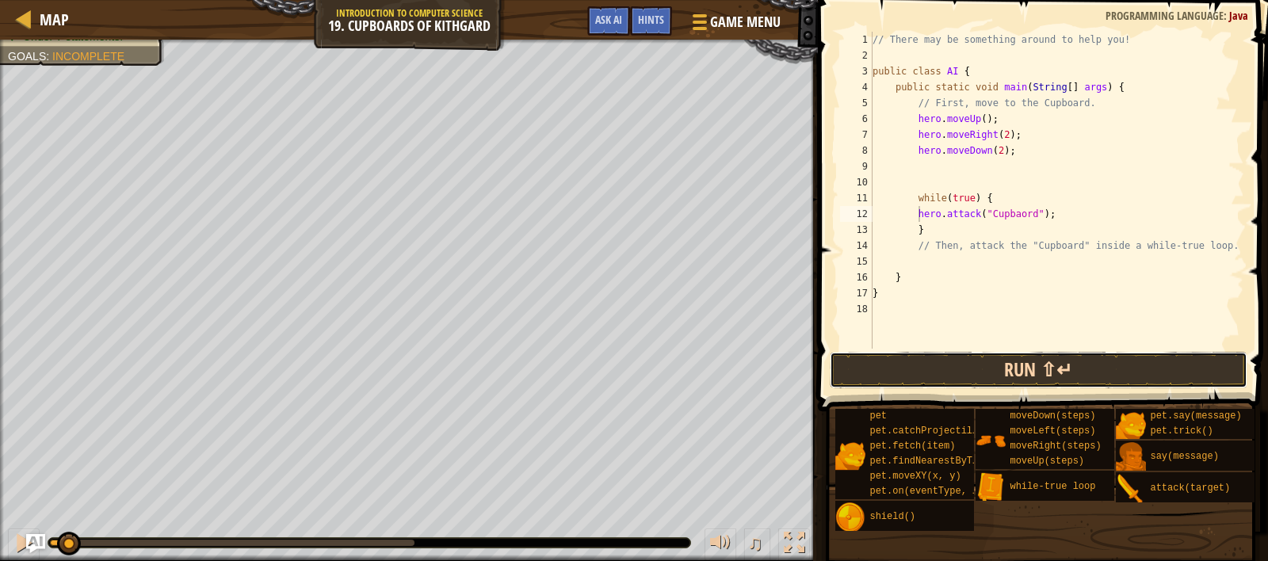
click at [976, 371] on button "Run ⇧↵" at bounding box center [1039, 370] width 418 height 36
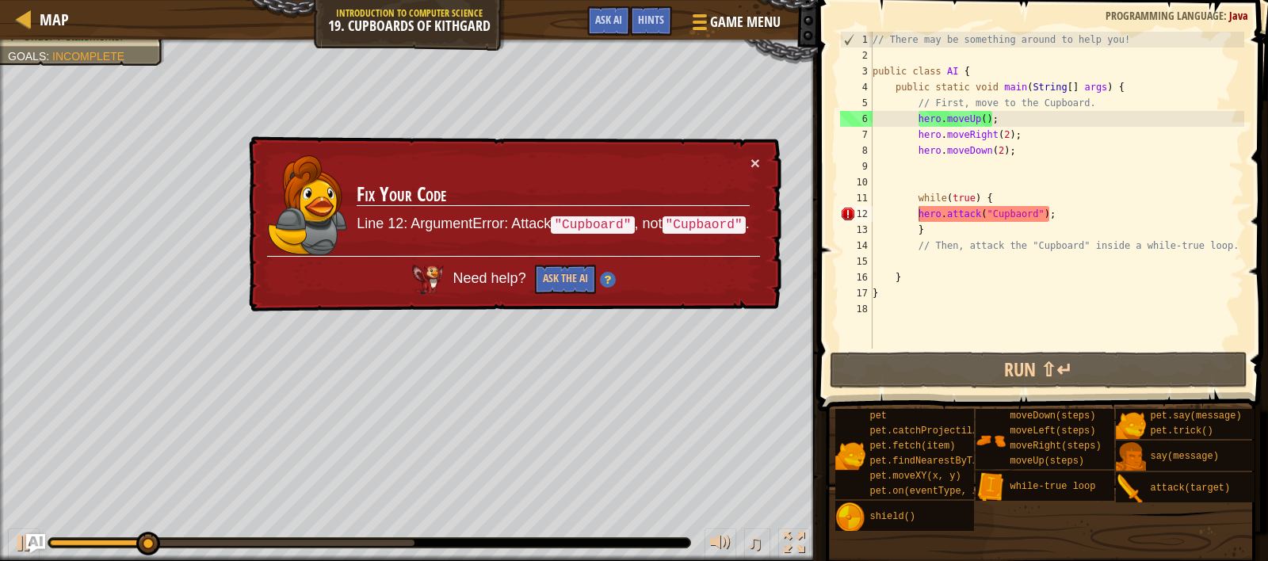
click at [749, 159] on td "Fix Your Code Line 12: ArgumentError: Attack "Cupboard" , not "Cupbaord" ." at bounding box center [553, 206] width 395 height 102
click at [1034, 218] on div "// There may be something around to help you! public class AI { public static v…" at bounding box center [1057, 206] width 375 height 349
click at [758, 165] on button "×" at bounding box center [756, 163] width 10 height 17
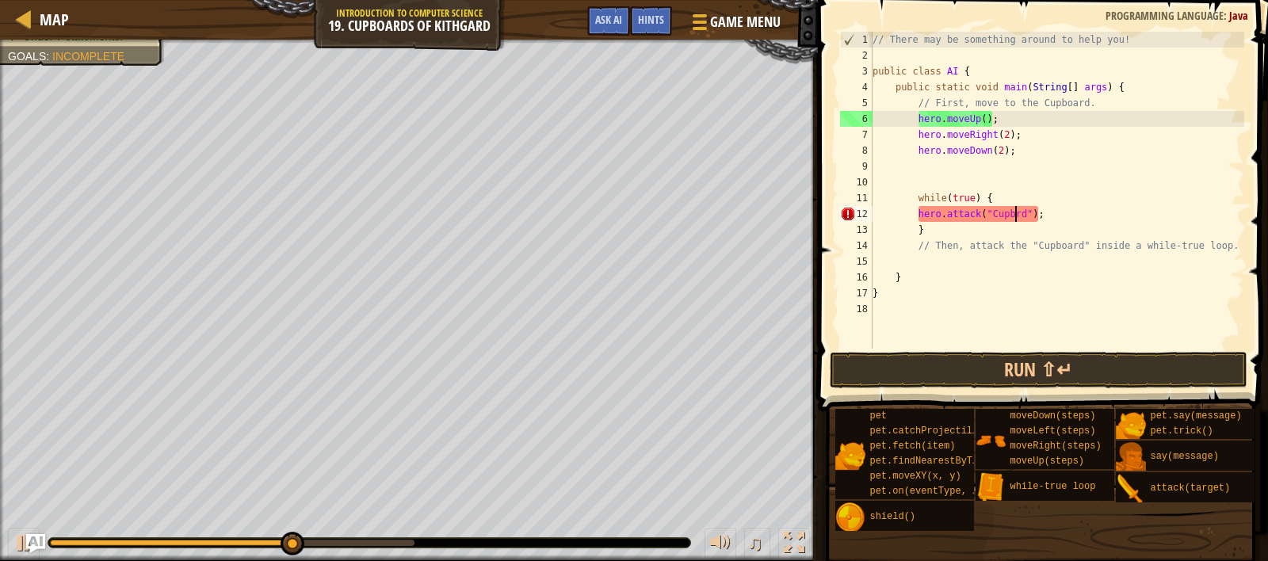
scroll to position [7, 13]
type textarea "hero.attack("Cupboard");"
click at [1049, 383] on button "Run ⇧↵" at bounding box center [1039, 370] width 418 height 36
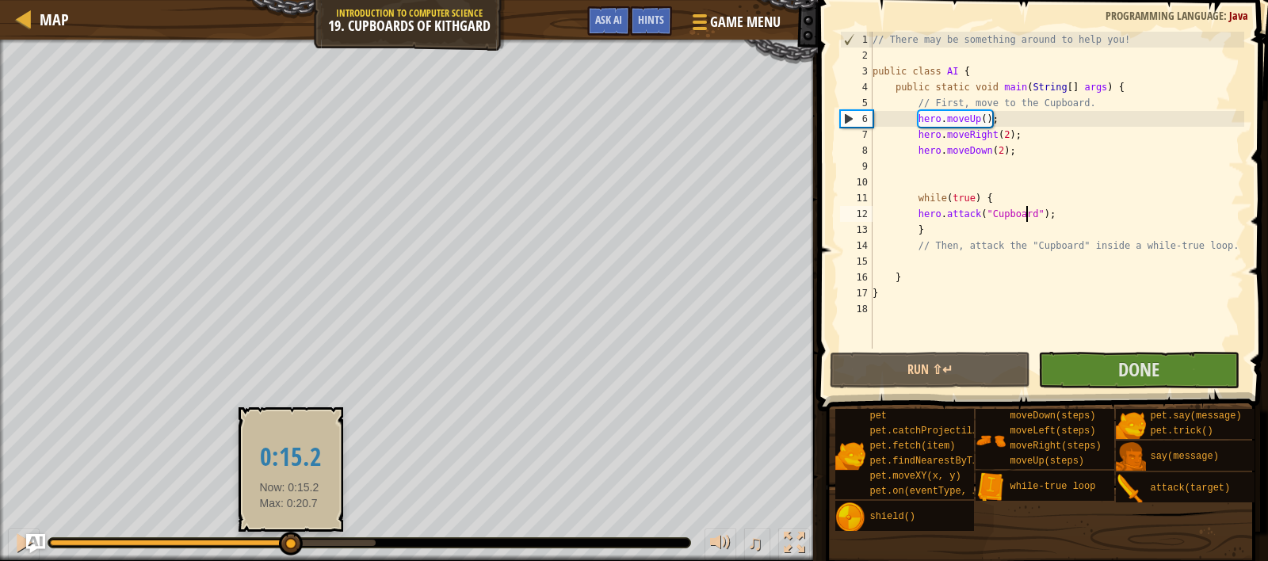
drag, startPoint x: 244, startPoint y: 542, endPoint x: 307, endPoint y: 537, distance: 62.9
click at [289, 540] on div at bounding box center [169, 543] width 239 height 6
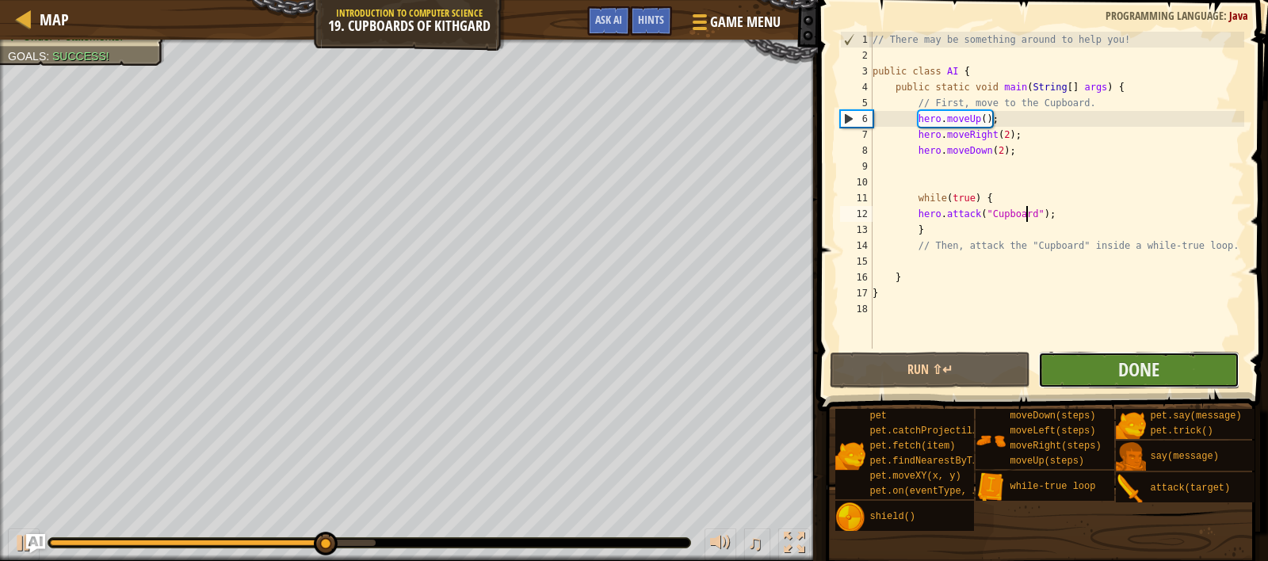
click at [1175, 365] on button "Done" at bounding box center [1138, 370] width 201 height 36
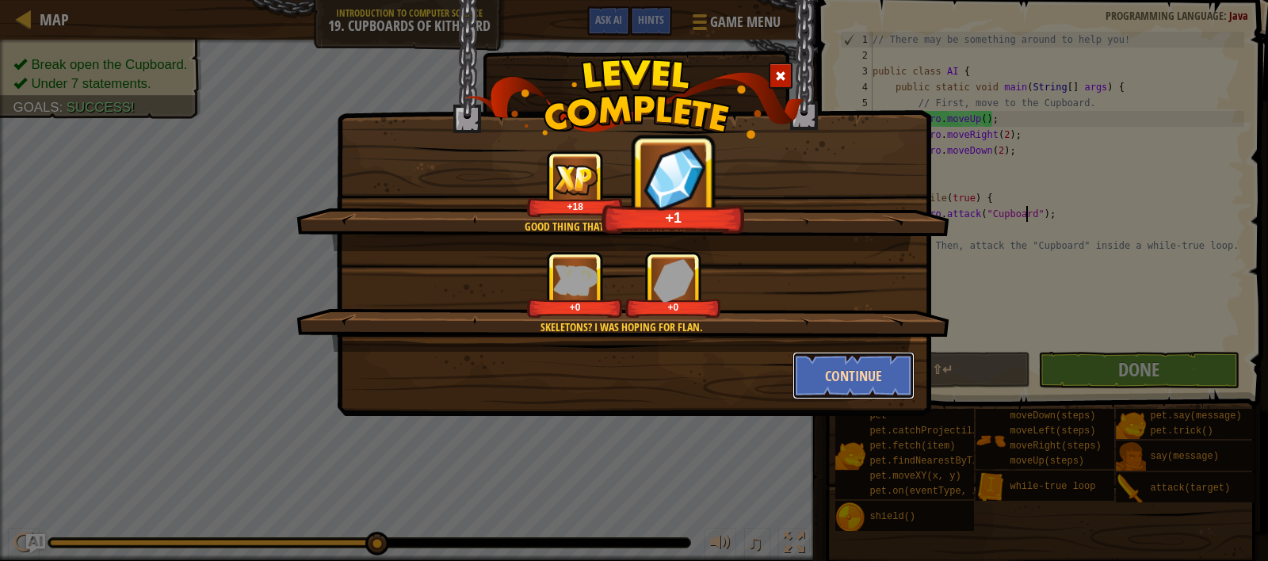
click at [819, 364] on button "Continue" at bounding box center [854, 376] width 123 height 48
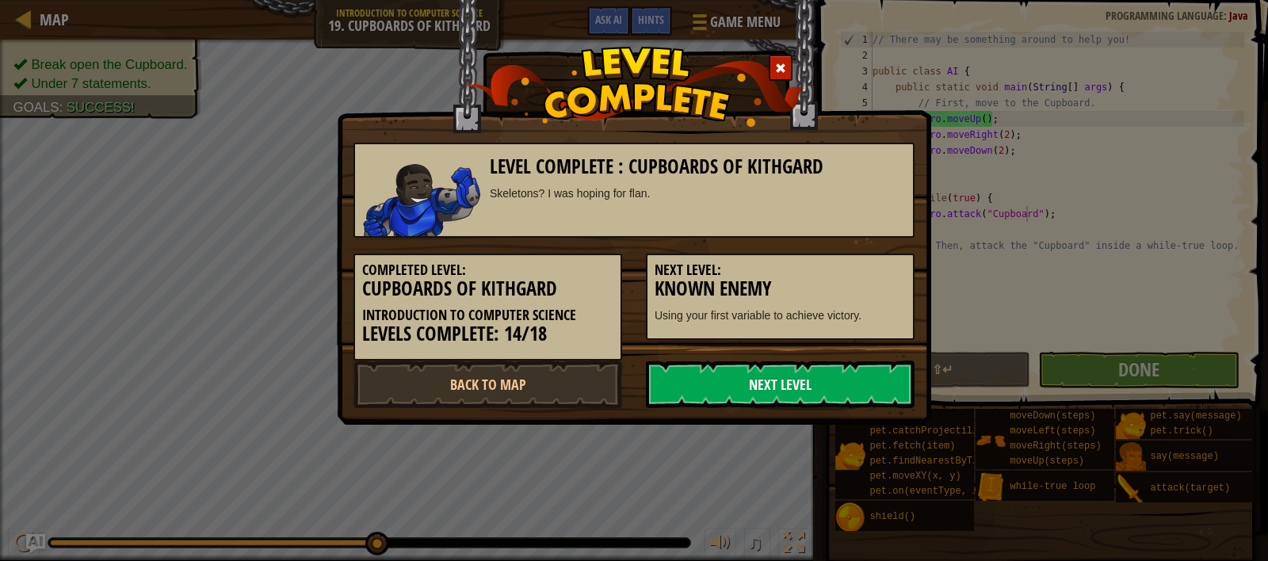
click at [721, 390] on link "Next Level" at bounding box center [780, 385] width 269 height 48
